Goal: Information Seeking & Learning: Learn about a topic

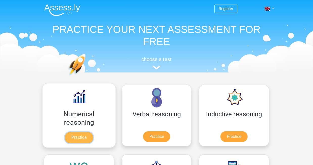
click at [76, 136] on link "Practice" at bounding box center [79, 137] width 28 height 11
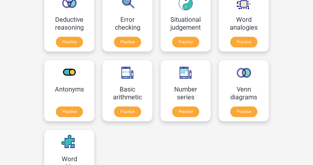
scroll to position [257, 0]
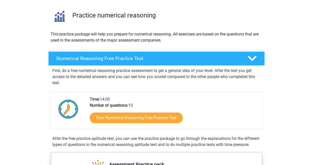
scroll to position [33, 0]
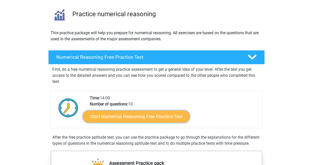
click at [133, 121] on link "Start Numerical Reasoning Free Practice Test" at bounding box center [136, 116] width 107 height 12
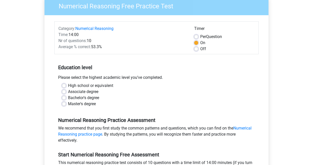
scroll to position [45, 0]
click at [68, 85] on label "High school or equivalent" at bounding box center [90, 85] width 45 height 6
click at [62, 85] on input "High school or equivalent" at bounding box center [64, 84] width 4 height 5
radio input "true"
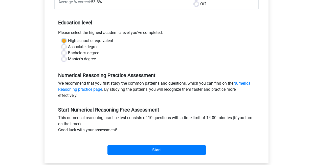
scroll to position [90, 0]
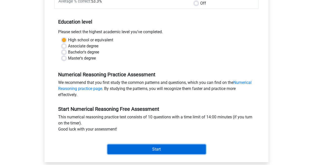
click at [132, 147] on input "Start" at bounding box center [157, 149] width 98 height 10
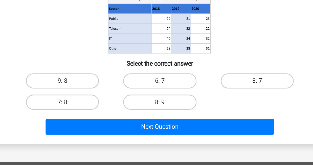
scroll to position [39, 0]
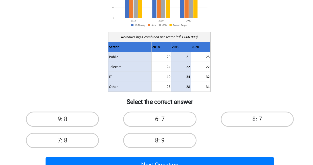
click at [209, 107] on label "8: 7" at bounding box center [221, 109] width 49 height 10
click at [222, 109] on input "8: 7" at bounding box center [223, 110] width 3 height 3
radio input "true"
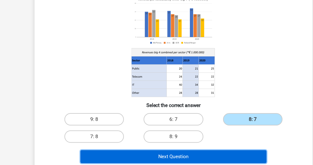
click at [161, 137] on button "Next Question" at bounding box center [156, 139] width 153 height 11
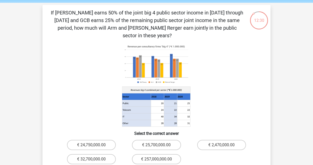
scroll to position [0, 0]
